Goal: Task Accomplishment & Management: Manage account settings

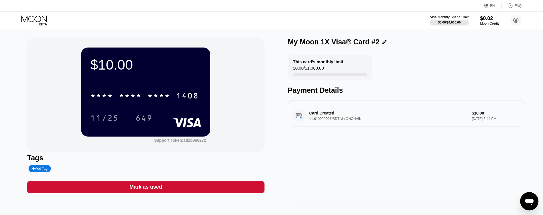
click at [29, 17] on icon at bounding box center [34, 20] width 27 height 10
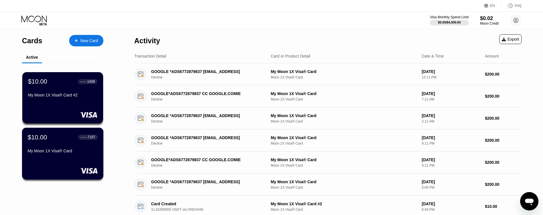
click at [73, 153] on div "My Moon 1X Visa® Card" at bounding box center [63, 150] width 70 height 5
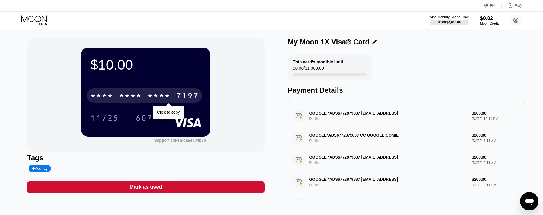
click at [141, 95] on div "* * * *" at bounding box center [130, 96] width 23 height 9
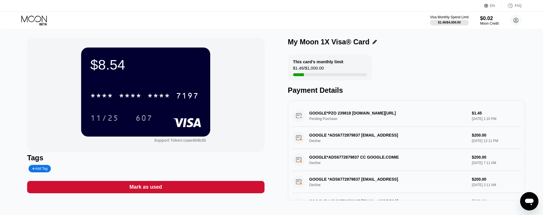
drag, startPoint x: 337, startPoint y: 116, endPoint x: 347, endPoint y: 117, distance: 10.1
click at [347, 117] on div "GOOGLE*PZO 239818 [DOMAIN_NAME][URL] Pending Purchase $1.45 [DATE] 1:10 PM" at bounding box center [407, 116] width 228 height 22
click at [275, 14] on div "Visa Monthly Spend Limit $1.46 / $4,000.00 $0.02 Moon Credit [EMAIL_ADDRESS][DO…" at bounding box center [271, 20] width 543 height 17
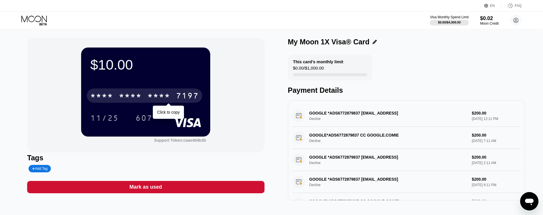
click at [145, 103] on div "* * * * * * * * * * * * 7197" at bounding box center [144, 95] width 115 height 14
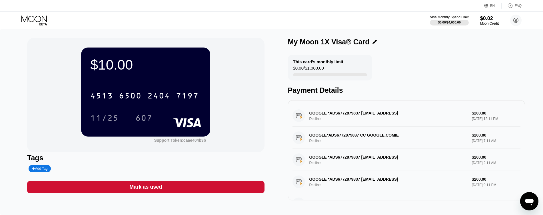
click at [35, 17] on icon at bounding box center [33, 18] width 25 height 7
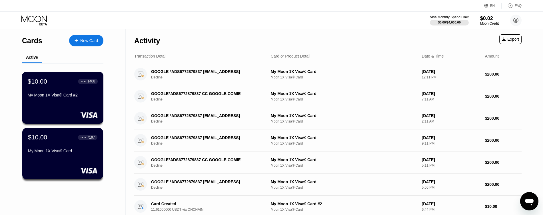
click at [59, 95] on div "My Moon 1X Visa® Card #2" at bounding box center [63, 95] width 70 height 5
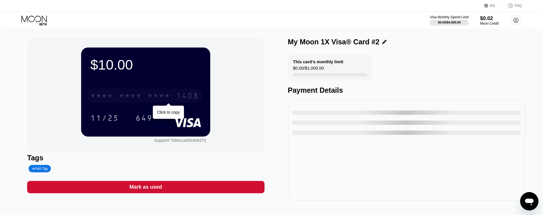
click at [184, 98] on div "1408" at bounding box center [187, 96] width 23 height 9
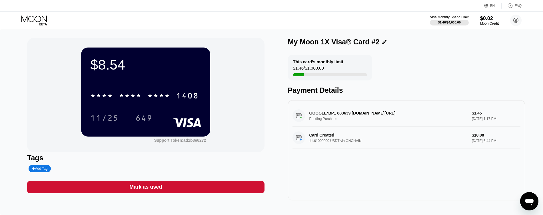
click at [39, 19] on icon at bounding box center [34, 20] width 27 height 10
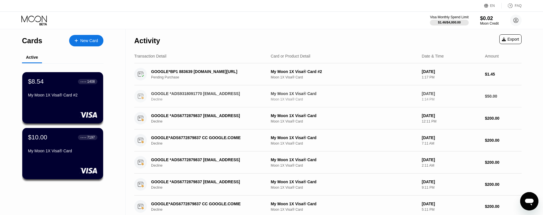
click at [220, 93] on div "GOOGLE *ADS9318091770 cc@google.comIE" at bounding box center [206, 93] width 110 height 5
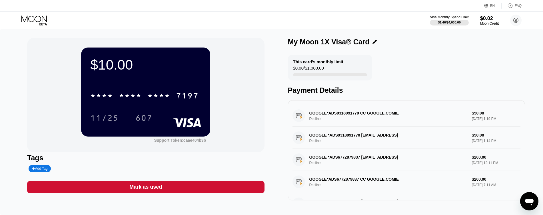
click at [34, 20] on icon at bounding box center [34, 20] width 27 height 10
